Goal: Find contact information: Find contact information

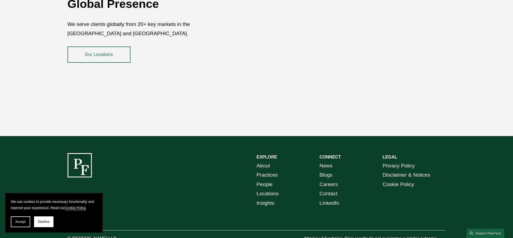
scroll to position [990, 0]
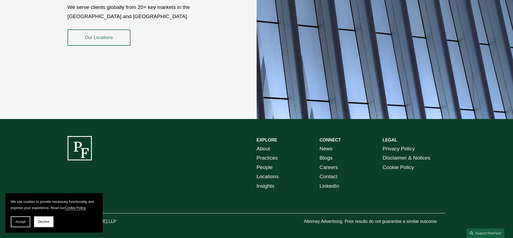
drag, startPoint x: 18, startPoint y: 222, endPoint x: 21, endPoint y: 221, distance: 3.4
click at [18, 223] on span "Accept" at bounding box center [20, 222] width 10 height 4
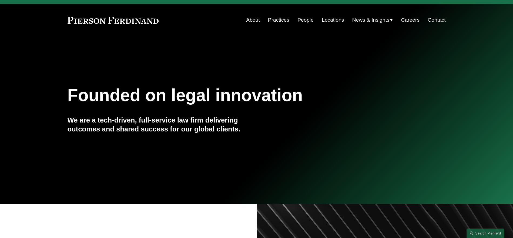
scroll to position [0, 0]
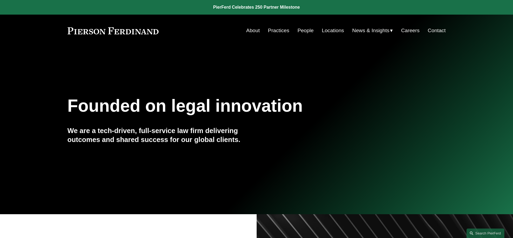
click at [435, 32] on link "Contact" at bounding box center [437, 30] width 18 height 10
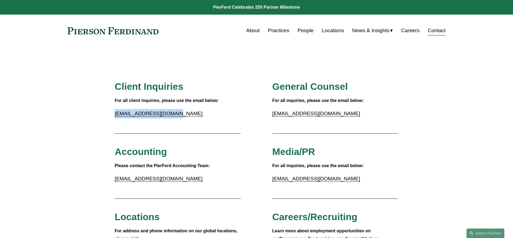
drag, startPoint x: 148, startPoint y: 111, endPoint x: 107, endPoint y: 111, distance: 41.3
copy link "inquiries@pierferd.com"
click at [187, 8] on link at bounding box center [256, 7] width 513 height 15
